Goal: Information Seeking & Learning: Learn about a topic

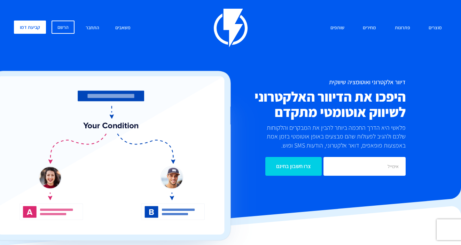
scroll to position [0, 0]
click at [95, 30] on link "התחבר" at bounding box center [92, 28] width 24 height 15
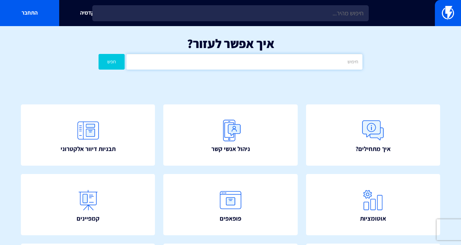
click at [248, 63] on input "text" at bounding box center [244, 62] width 236 height 16
type input "הדרכה"
click at [111, 61] on button "חפש" at bounding box center [112, 62] width 26 height 16
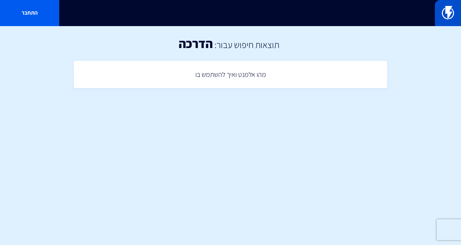
click at [446, 19] on img at bounding box center [448, 13] width 12 height 14
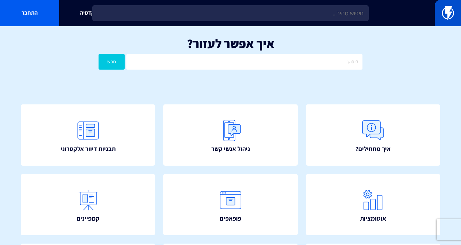
click at [446, 19] on img at bounding box center [448, 13] width 12 height 14
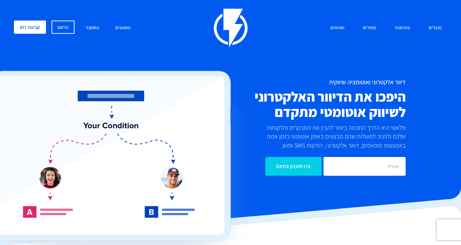
click at [88, 25] on link "התחבר" at bounding box center [92, 28] width 24 height 15
